Goal: Navigation & Orientation: Find specific page/section

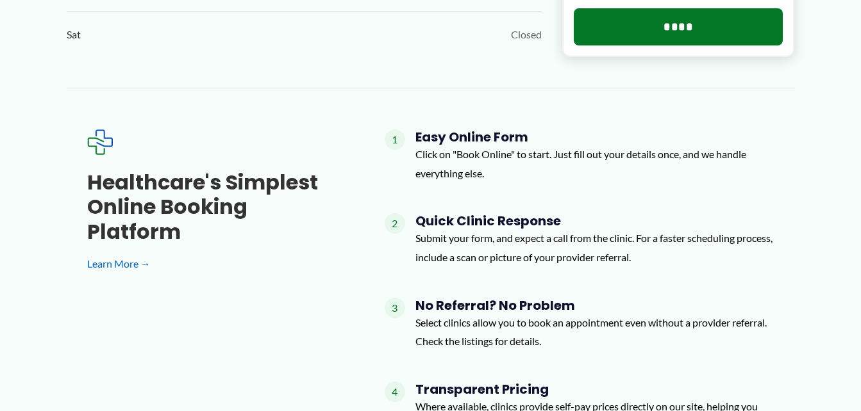
scroll to position [1036, 0]
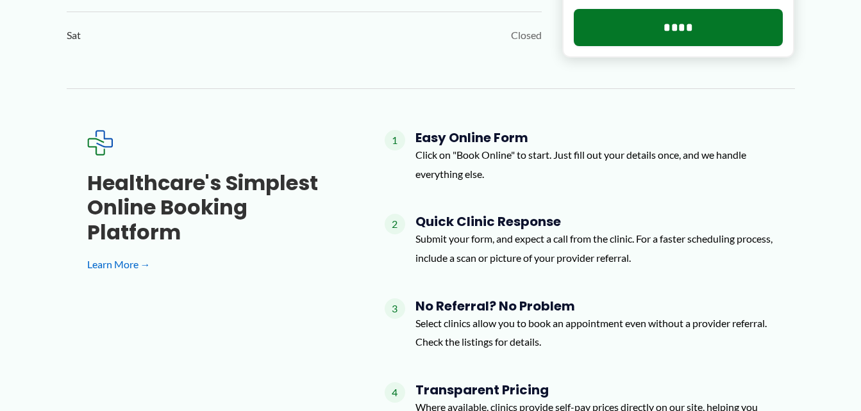
click at [488, 223] on h4 "Quick Clinic Response" at bounding box center [594, 221] width 359 height 15
click at [124, 255] on link "Learn More →" at bounding box center [215, 264] width 256 height 19
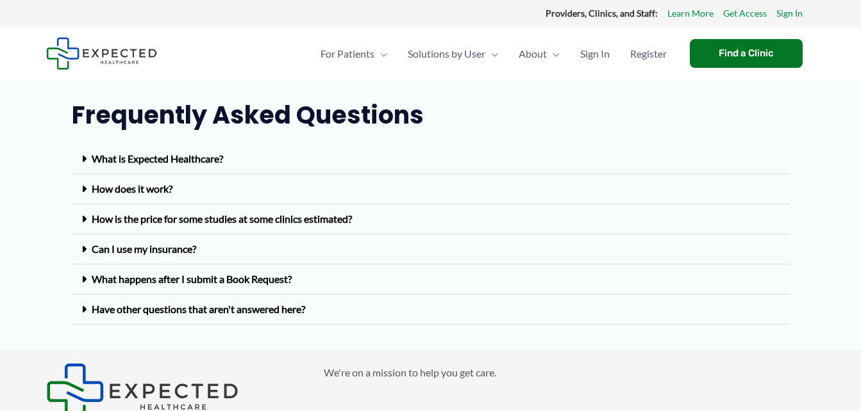
click at [231, 308] on link "Have other questions that aren't answered here?" at bounding box center [198, 309] width 213 height 12
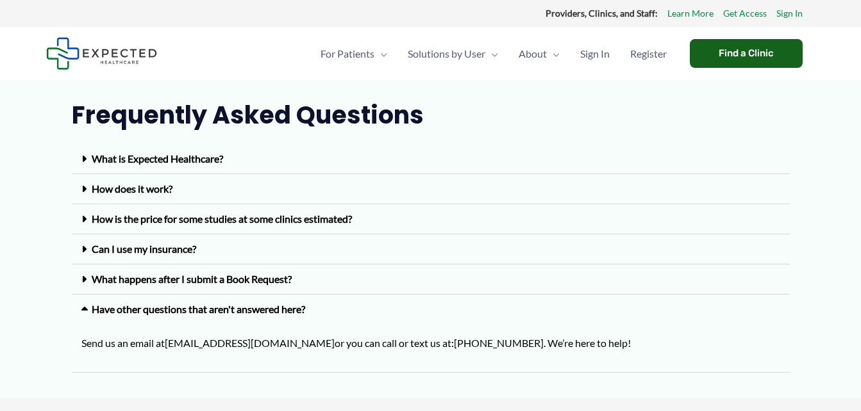
click at [737, 59] on div "Find a Clinic" at bounding box center [746, 53] width 113 height 29
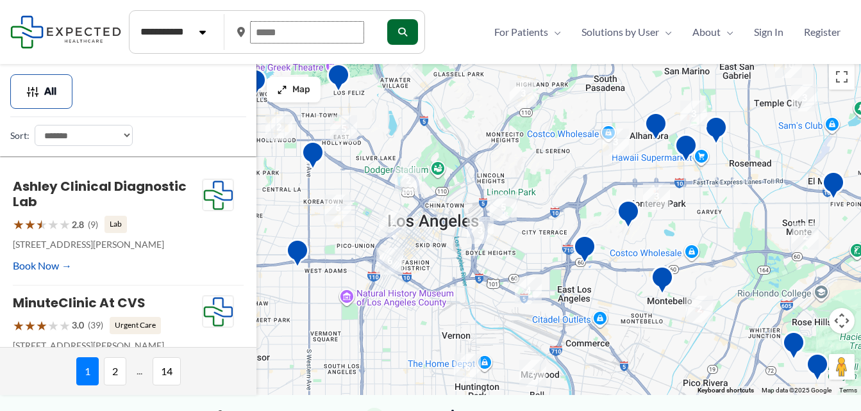
click at [315, 33] on input "text" at bounding box center [307, 32] width 114 height 22
click at [305, 29] on input "text" at bounding box center [307, 32] width 114 height 22
type input "*****"
